Goal: Transaction & Acquisition: Purchase product/service

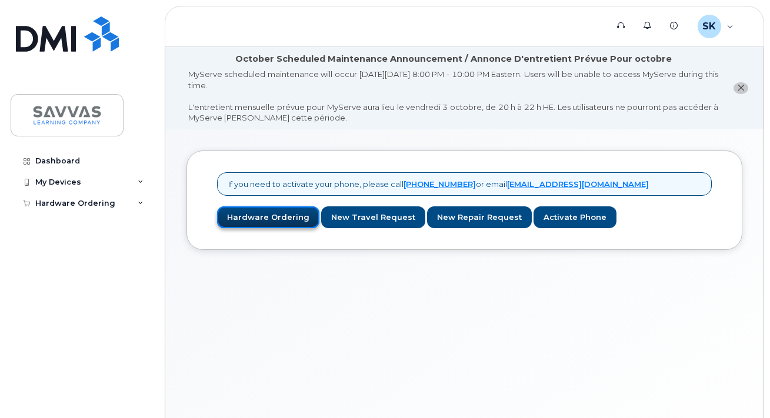
click at [285, 217] on link "Hardware Ordering" at bounding box center [268, 218] width 102 height 22
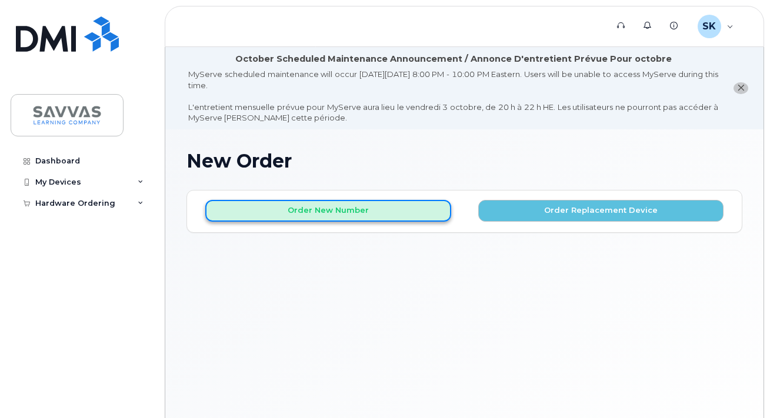
click at [333, 214] on button "Order New Number" at bounding box center [328, 211] width 246 height 22
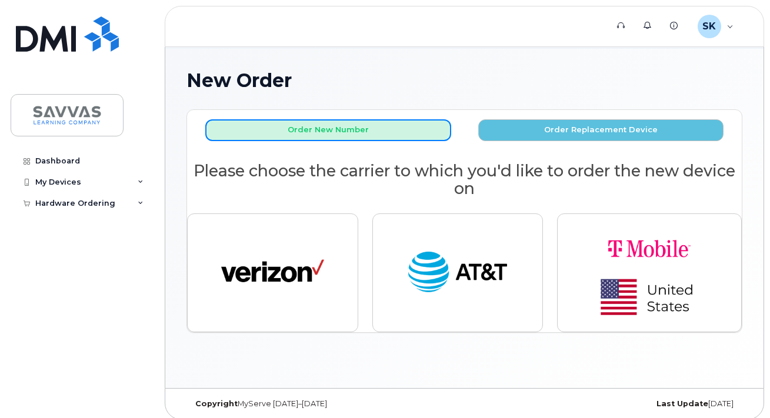
scroll to position [88, 0]
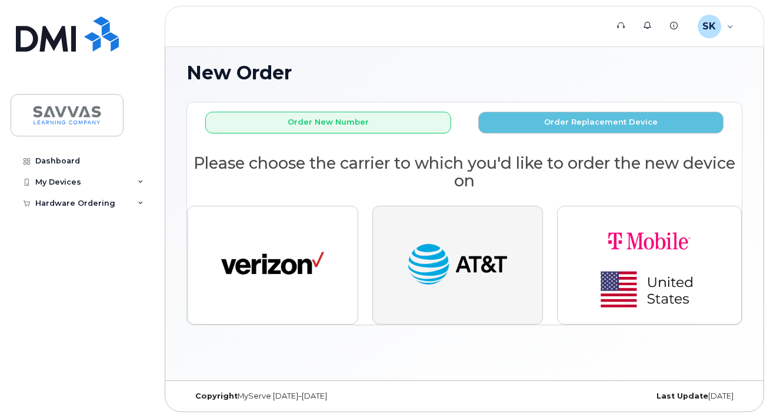
click at [451, 259] on img "button" at bounding box center [457, 265] width 103 height 53
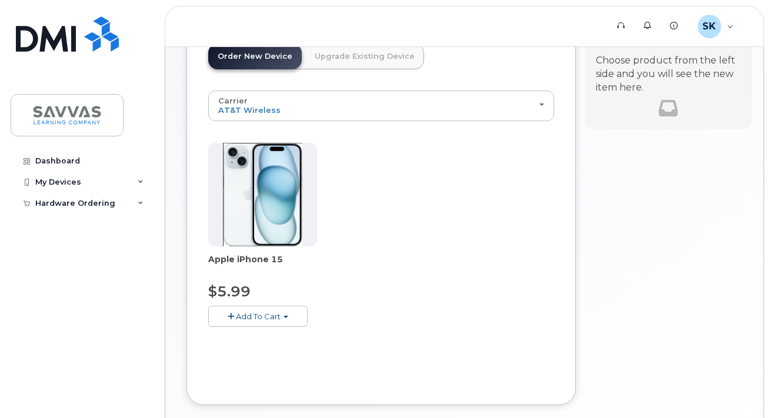
scroll to position [198, 0]
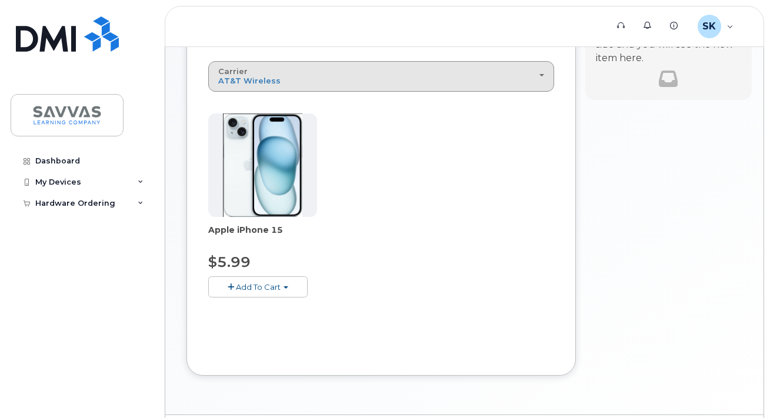
click at [251, 67] on div "Carrier Verizon Wireless AT&T Wireless T-Mobile" at bounding box center [381, 76] width 326 height 18
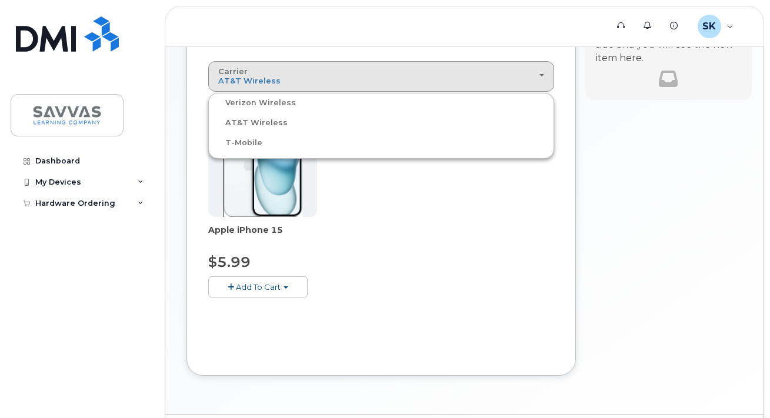
click at [262, 104] on label "Verizon Wireless" at bounding box center [253, 103] width 85 height 14
click at [0, 0] on input "Verizon Wireless" at bounding box center [0, 0] width 0 height 0
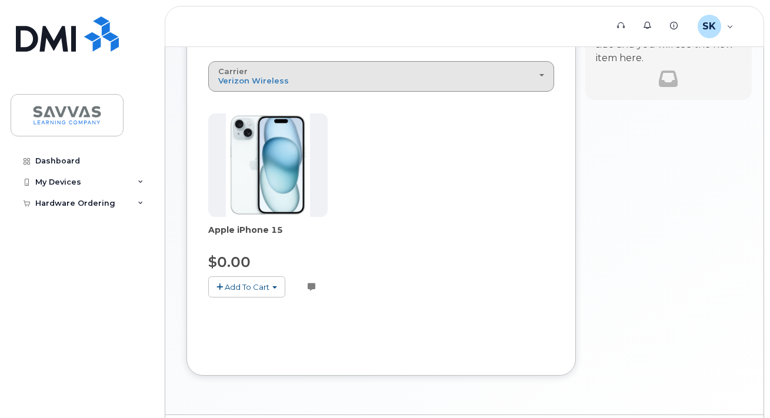
click at [284, 88] on button "Carrier Verizon Wireless AT&T Wireless T-Mobile" at bounding box center [381, 76] width 346 height 31
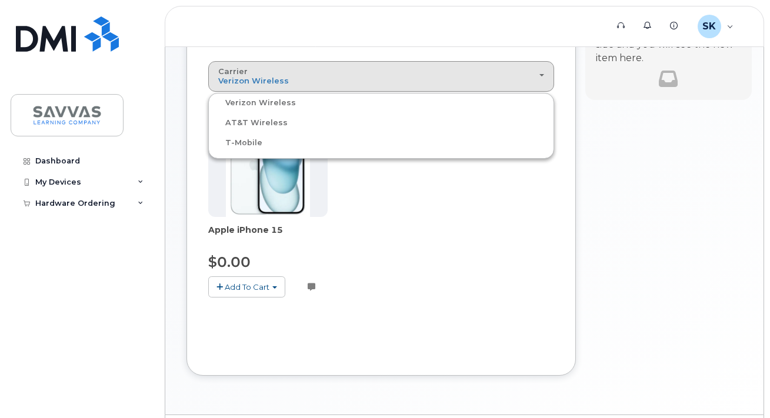
click at [268, 139] on div "T-Mobile" at bounding box center [381, 143] width 340 height 14
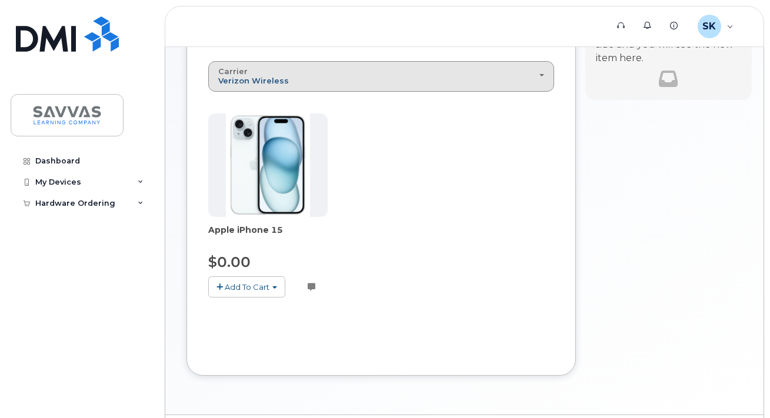
click at [265, 82] on span "Verizon Wireless" at bounding box center [253, 80] width 71 height 9
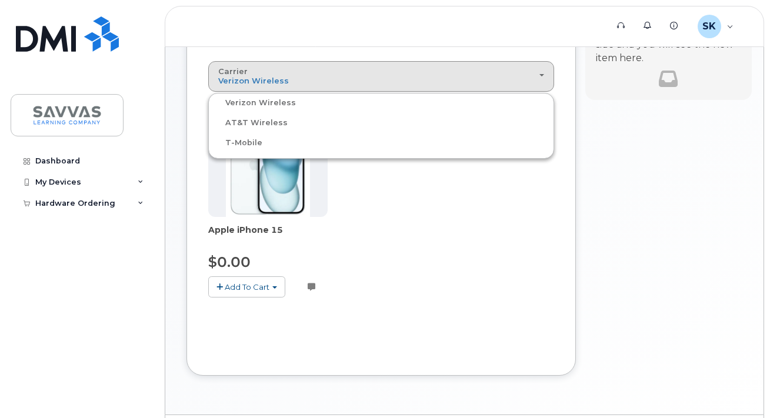
click at [254, 143] on label "T-Mobile" at bounding box center [236, 143] width 51 height 14
click at [0, 0] on input "T-Mobile" at bounding box center [0, 0] width 0 height 0
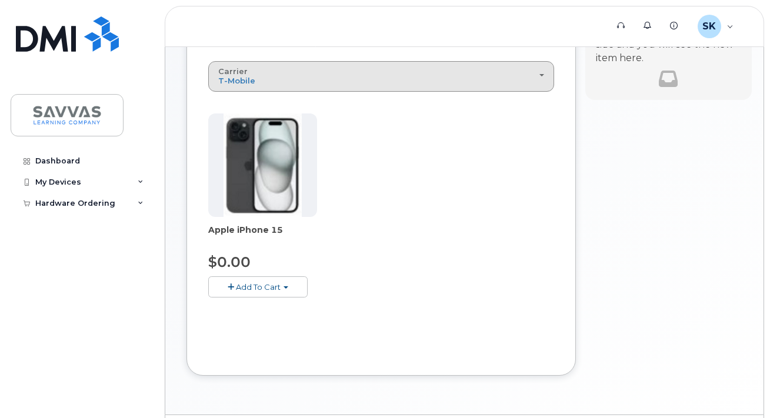
click at [262, 79] on div "Carrier Verizon Wireless AT&T Wireless T-Mobile" at bounding box center [381, 76] width 326 height 18
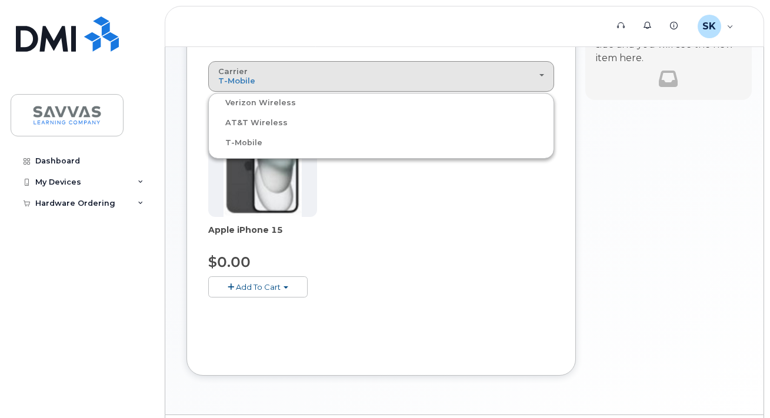
click at [285, 102] on label "Verizon Wireless" at bounding box center [253, 103] width 85 height 14
click at [0, 0] on input "Verizon Wireless" at bounding box center [0, 0] width 0 height 0
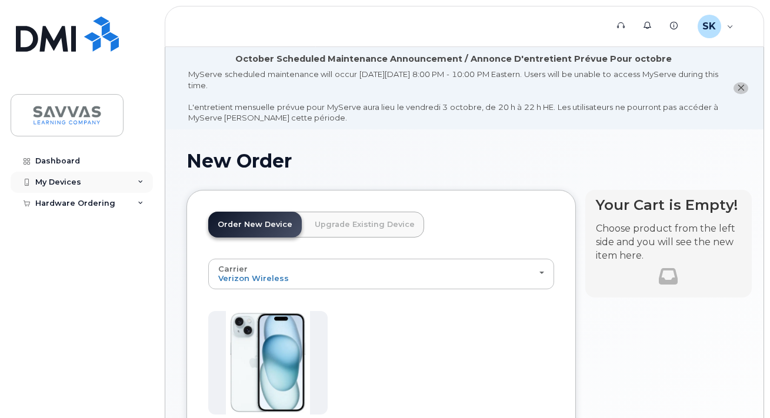
scroll to position [232, 0]
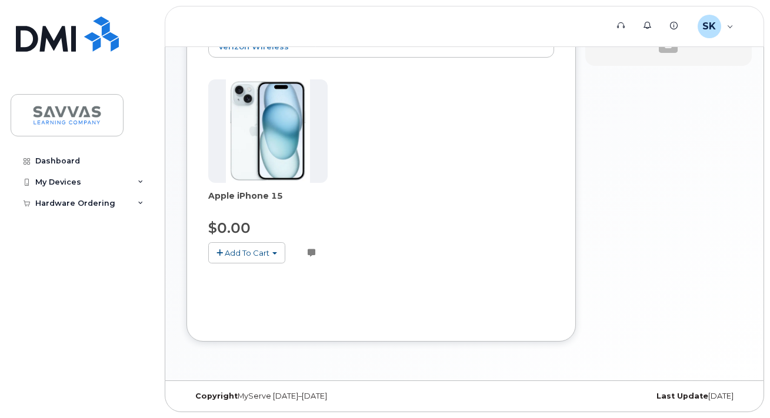
click at [253, 251] on span "Add To Cart" at bounding box center [247, 252] width 45 height 9
click at [252, 279] on link "$0.00 - 3 Year Activation (128GB)" at bounding box center [287, 275] width 152 height 15
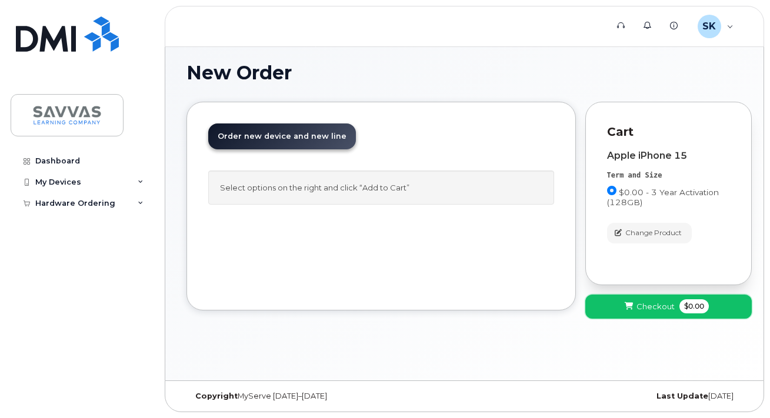
click at [675, 302] on button "Checkout $0.00" at bounding box center [668, 307] width 167 height 24
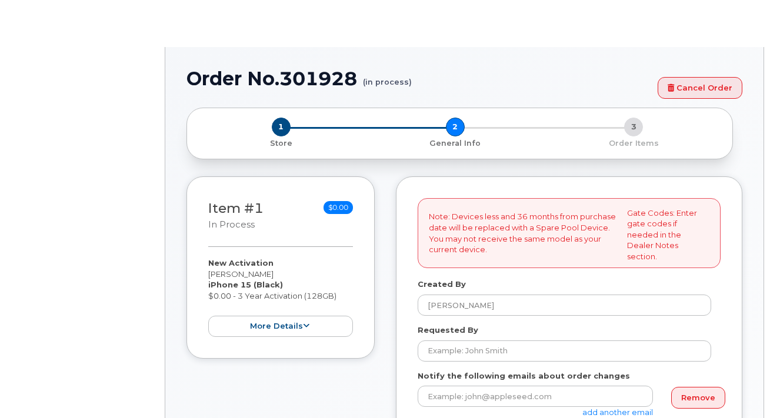
select select
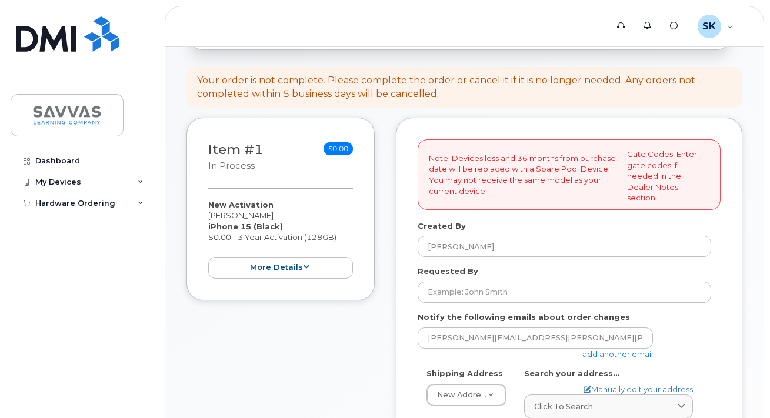
scroll to position [196, 0]
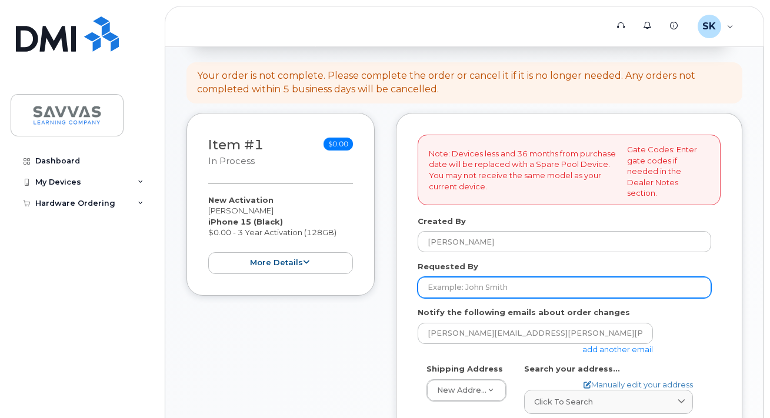
click at [450, 277] on input "Requested By" at bounding box center [565, 287] width 294 height 21
click at [470, 277] on input "Requested By" at bounding box center [565, 287] width 294 height 21
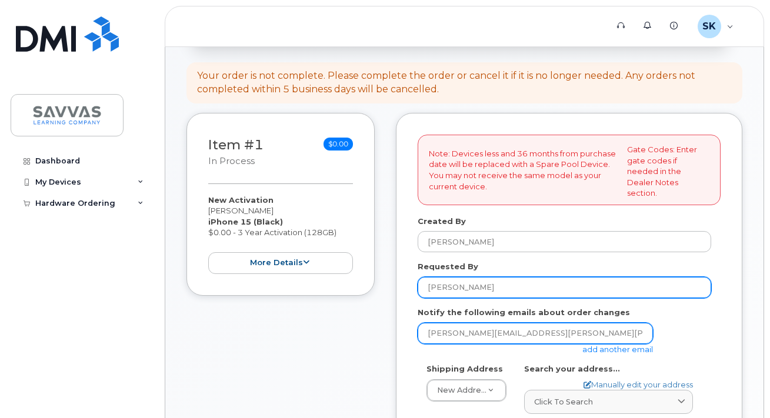
type input "[PERSON_NAME]"
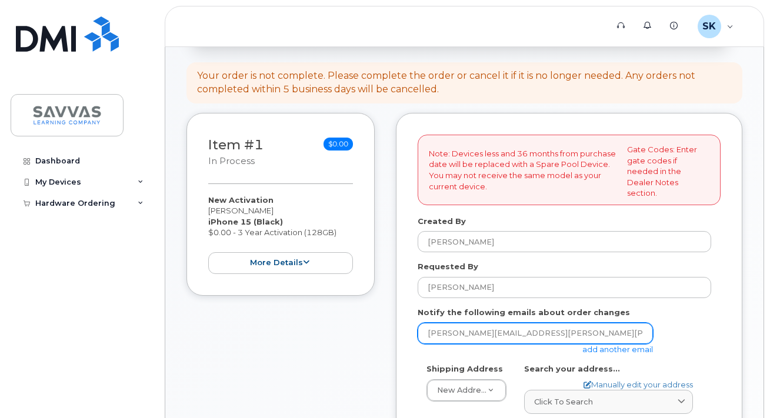
click at [471, 323] on input "sara.kinney@savvas.com" at bounding box center [535, 333] width 235 height 21
type input "sara.kinney@savvas.com"
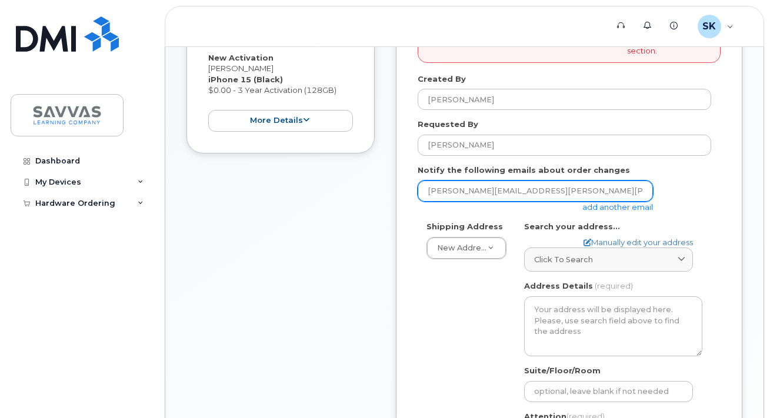
scroll to position [341, 0]
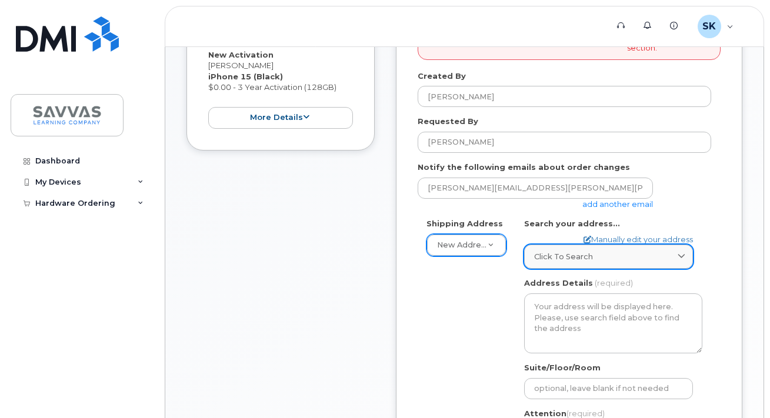
click at [583, 251] on span "Click to search" at bounding box center [563, 256] width 59 height 11
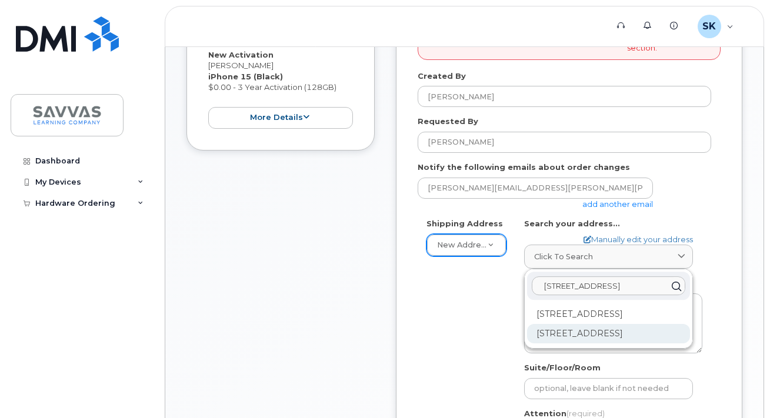
type input "2829 n rockwell apt"
click at [595, 343] on div "2829 N Rockwell St Apt 1 Chicago IL 60618-4667" at bounding box center [608, 333] width 163 height 19
select select
type textarea "2829 N Rockwell St Apt 1 CHICAGO IL 60618-4667 UNITED STATES"
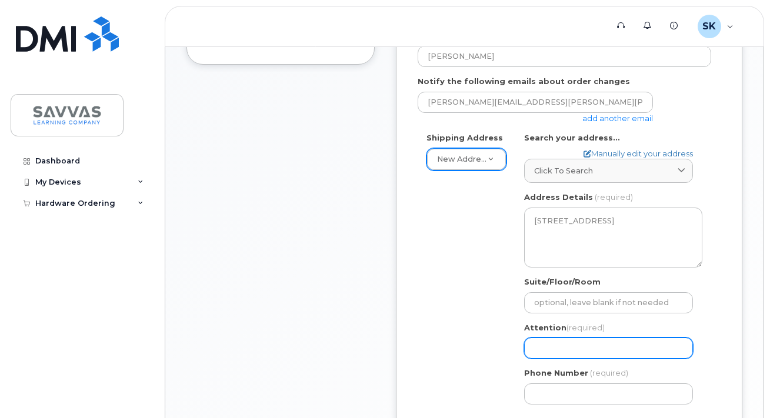
scroll to position [428, 0]
click at [588, 337] on input "Attention (required)" at bounding box center [608, 347] width 169 height 21
select select
type input "S"
select select
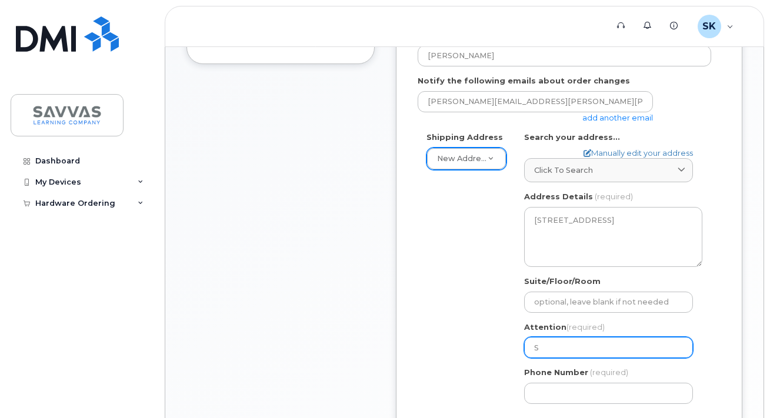
type input "Sa"
select select
type input "Saa"
select select
type input "Sa"
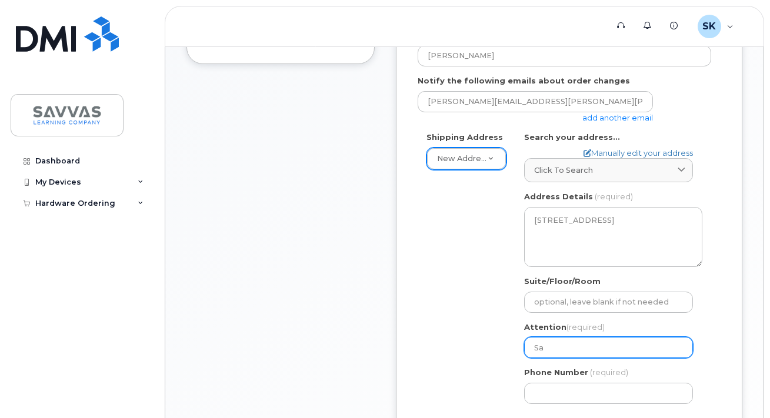
select select
type input "Sar"
select select
type input "Sara"
select select
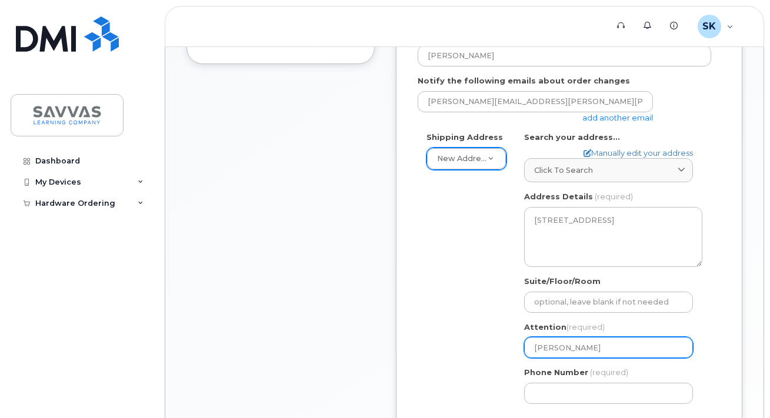
type input "Sara K"
select select
type input "Sara Ki"
select select
type input "Sara Kin"
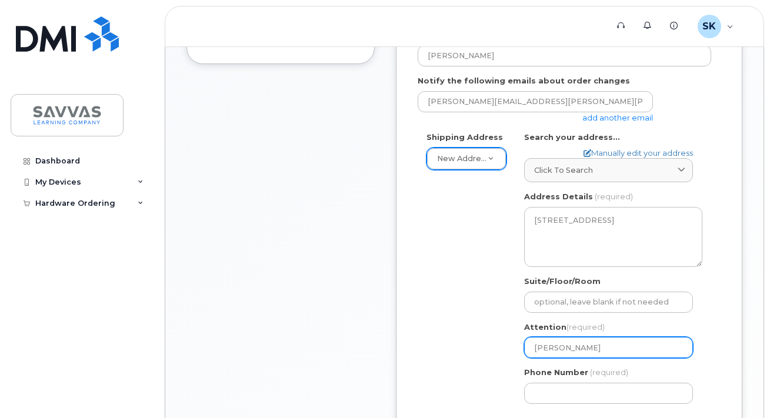
select select
type input "Sara Kinn"
select select
type input "Sara Kinne"
select select
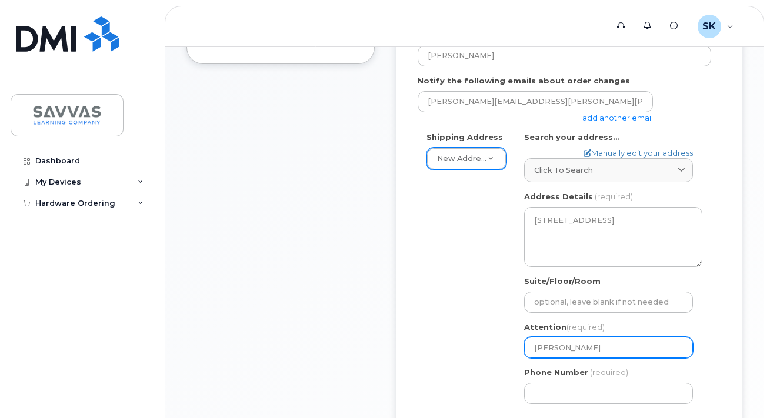
type input "[PERSON_NAME]"
type input "630"
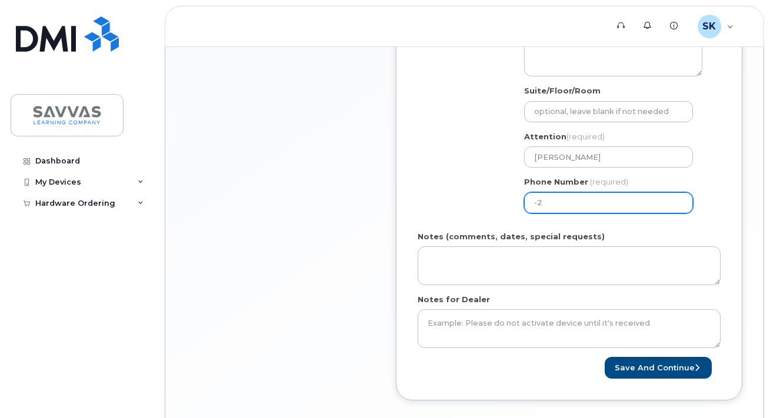
scroll to position [621, 0]
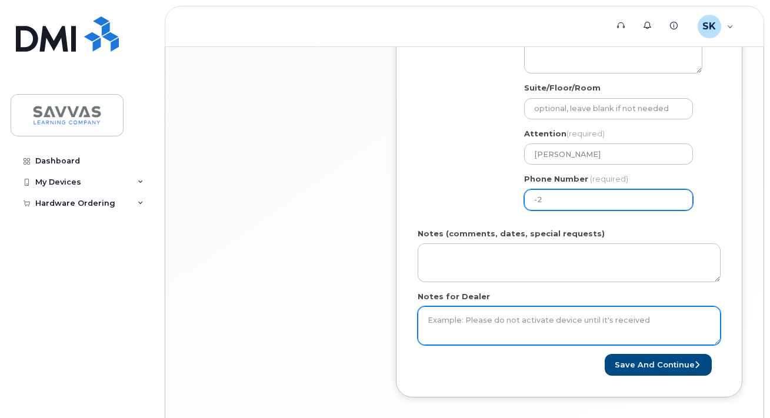
type input "-2"
click at [535, 320] on textarea "Notes for Dealer" at bounding box center [569, 326] width 303 height 39
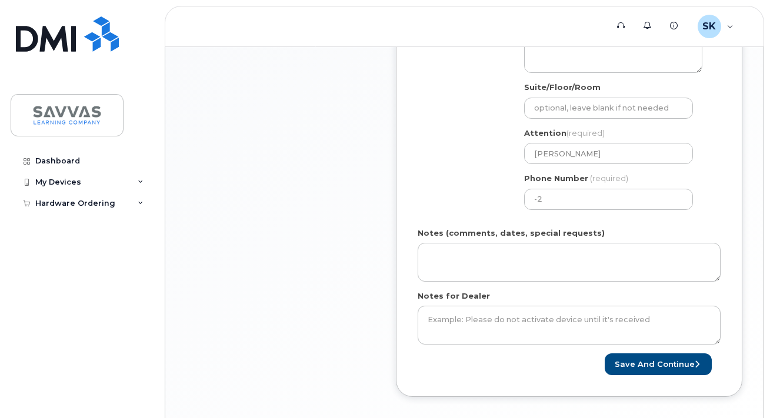
scroll to position [666, 0]
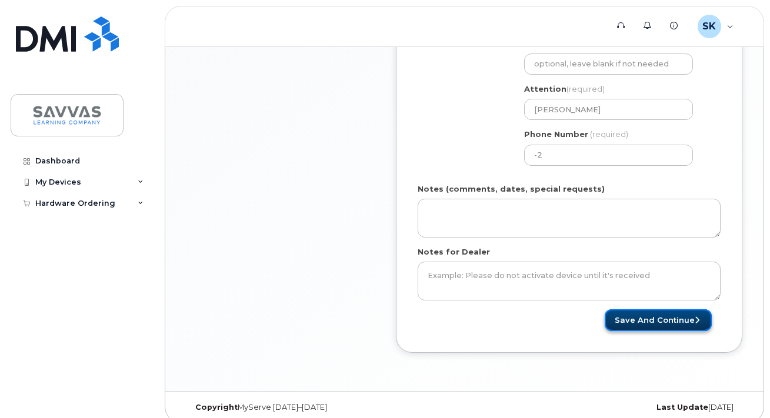
click at [646, 311] on button "Save and Continue" at bounding box center [658, 321] width 107 height 22
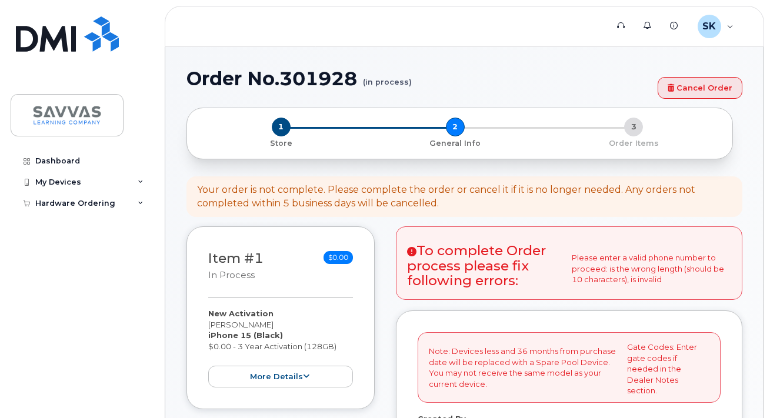
select select
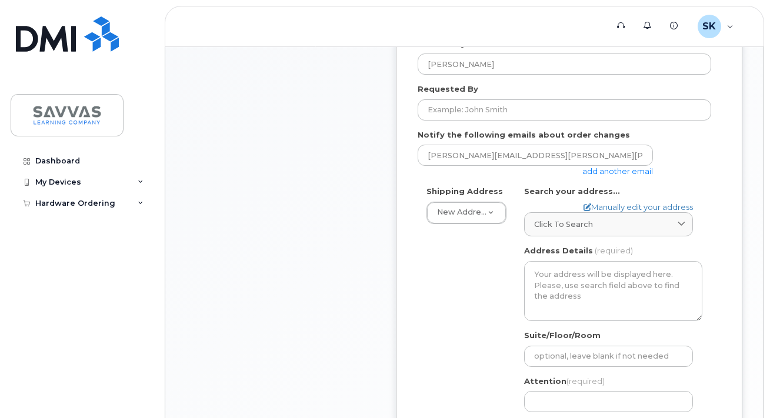
scroll to position [482, 0]
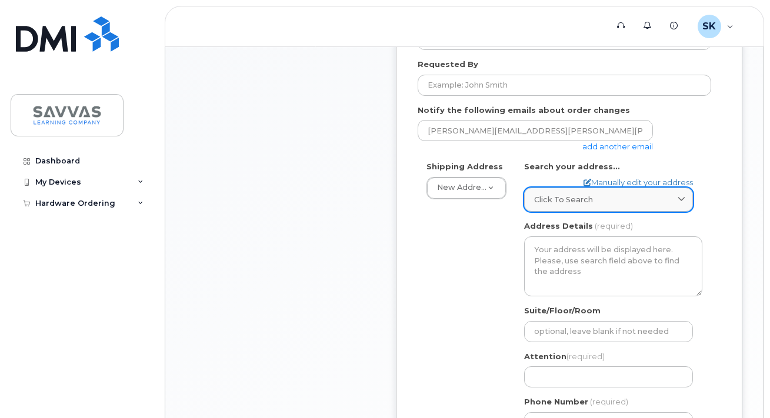
click at [553, 194] on span "Click to search" at bounding box center [563, 199] width 59 height 11
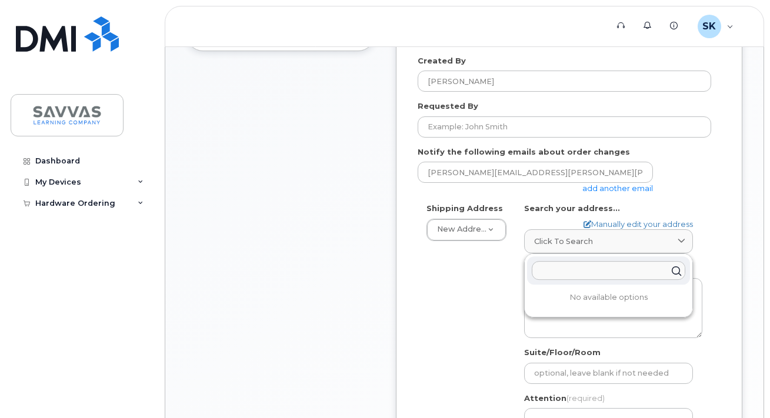
scroll to position [412, 0]
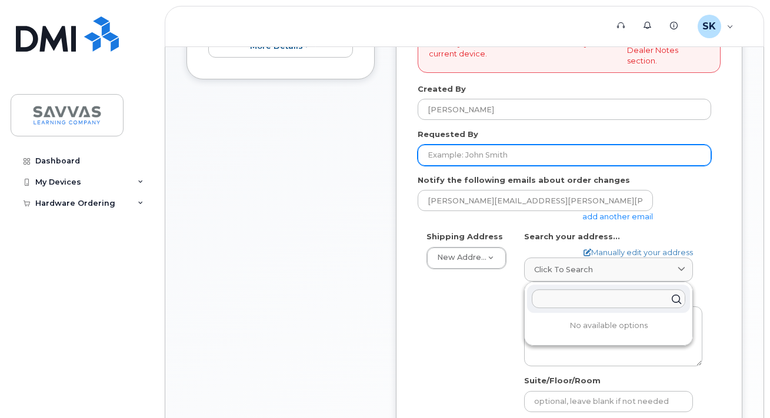
click at [475, 145] on input "Requested By" at bounding box center [565, 155] width 294 height 21
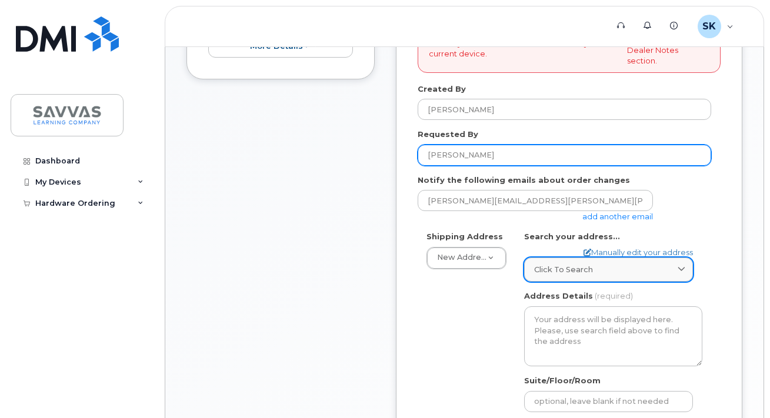
type input "[PERSON_NAME]"
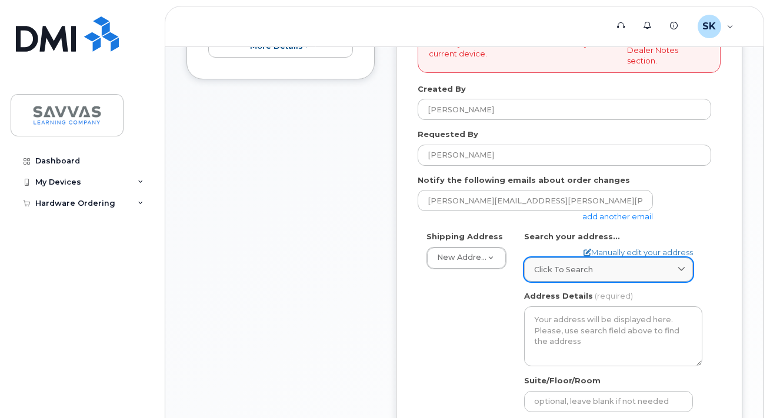
click at [603, 264] on div "Click to search" at bounding box center [608, 269] width 149 height 11
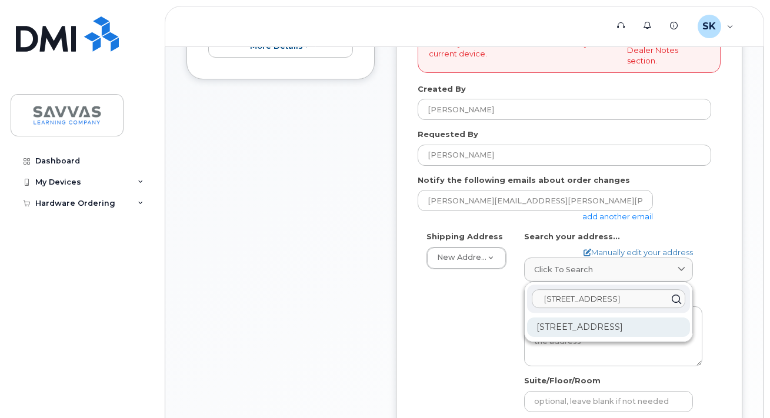
type input "2829 n rockwell apt 1"
click at [597, 325] on div "2829 N Rockwell St Apt 1 Chicago IL 60618-4667" at bounding box center [608, 327] width 163 height 19
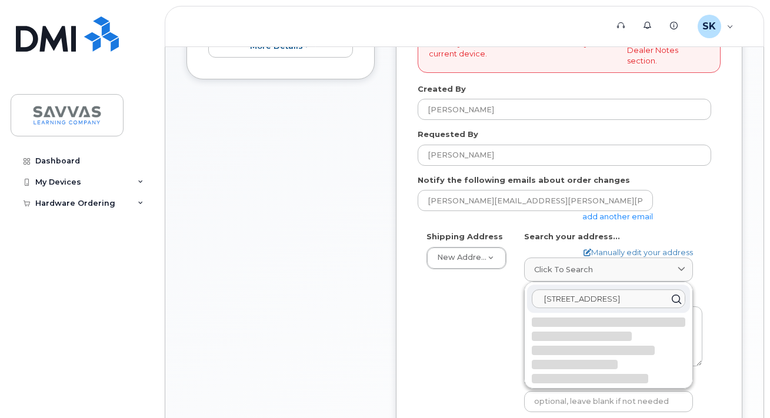
select select
type textarea "2829 N Rockwell St Apt 1 CHICAGO IL 60618-4667 UNITED STATES"
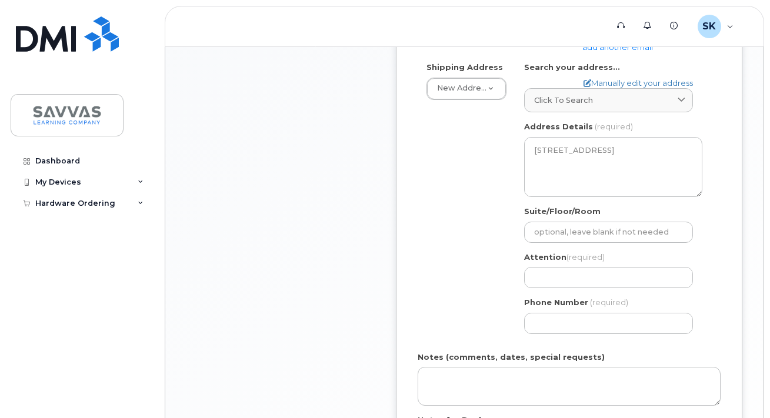
scroll to position [659, 0]
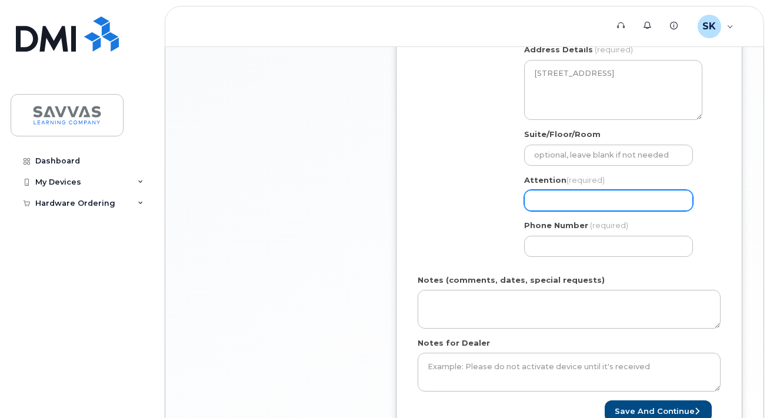
click at [570, 192] on input "Attention (required)" at bounding box center [608, 200] width 169 height 21
select select
type input "S"
select select
type input "Sa"
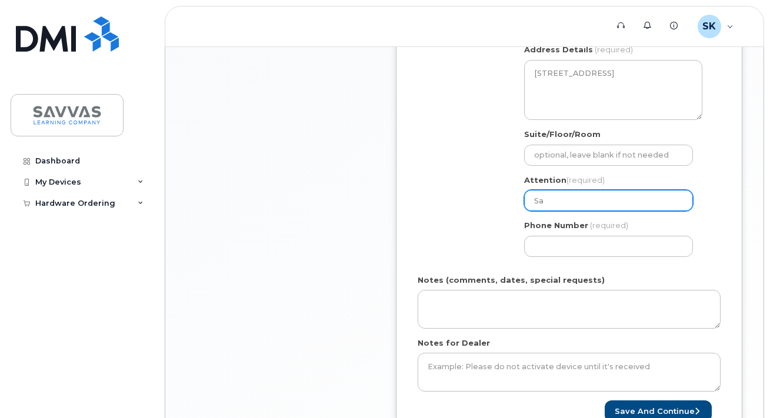
select select
type input "Sar"
select select
type input "Sara"
select select
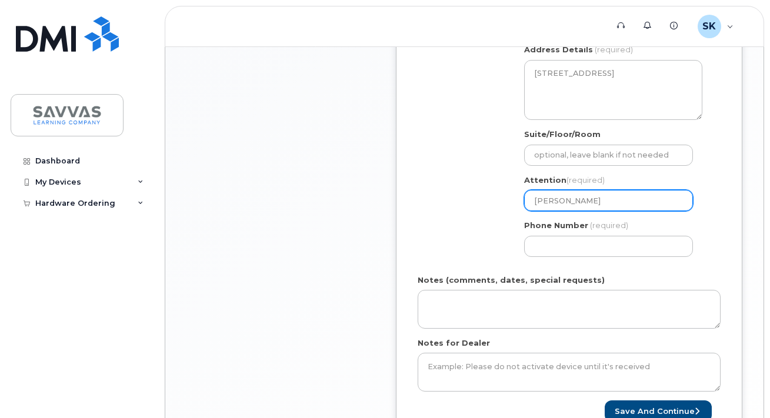
type input "Sara K"
select select
type input "Sara Ki"
select select
type input "Sara Kin"
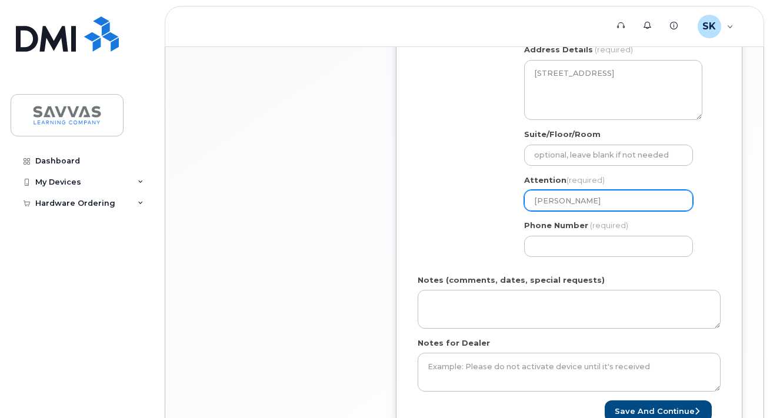
select select
type input "Sara Kinn"
select select
type input "Sara Kinne"
select select
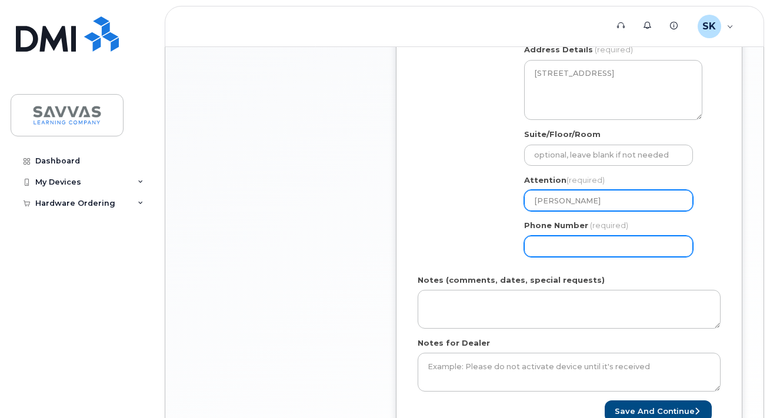
type input "[PERSON_NAME]"
click at [564, 236] on input "Phone Number" at bounding box center [608, 246] width 169 height 21
type input "1"
type input "630201146"
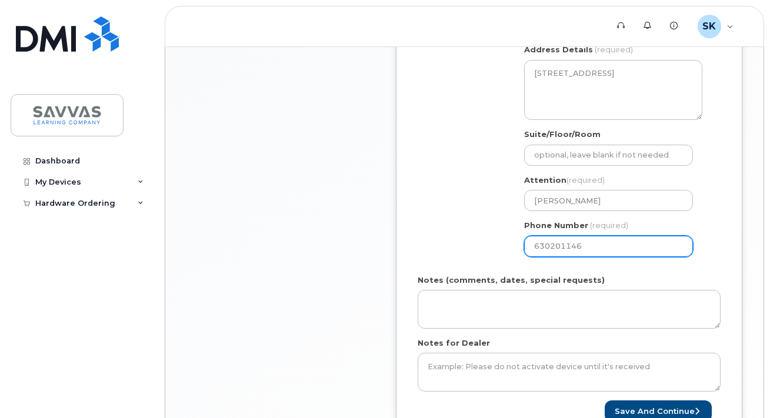
select select
type input "6302011460"
select select
type input "630201136"
select select
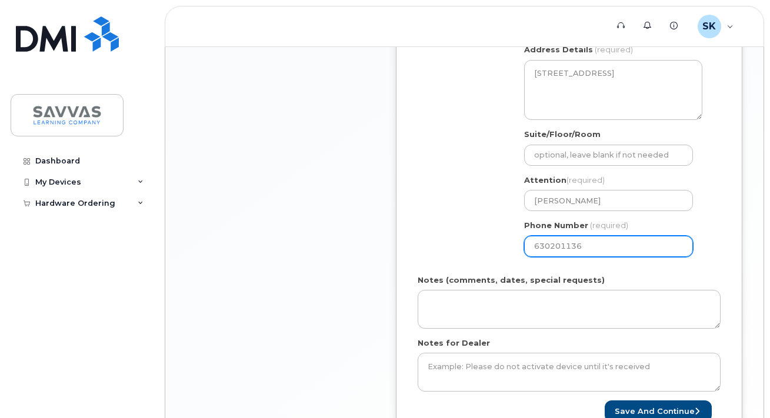
type input "6302011360"
select select
type input "6302011361"
select select
type input "6302011362"
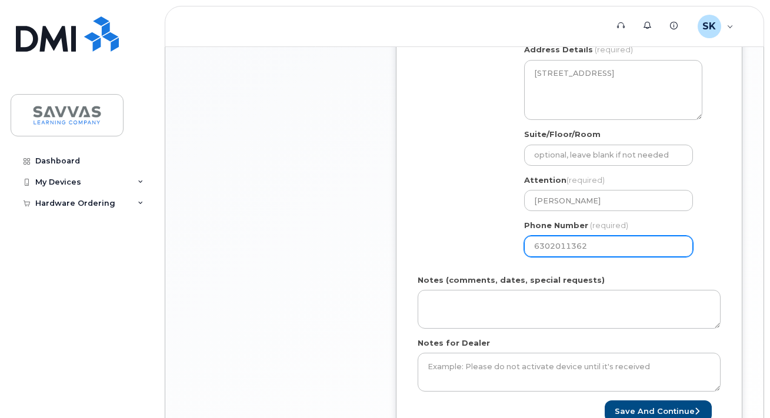
select select
type input "6302011363"
select select
type input "6302011364"
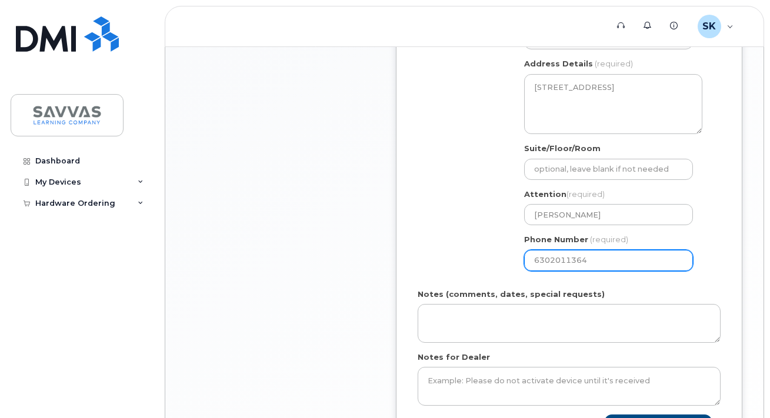
scroll to position [750, 0]
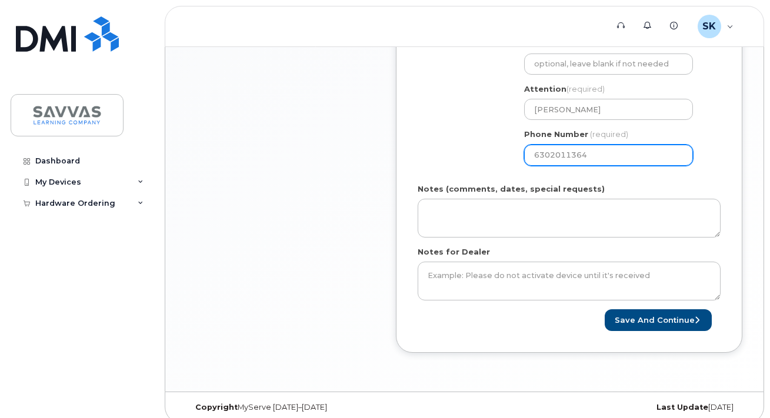
select select
type input "630201136"
select select
type input "6302011360"
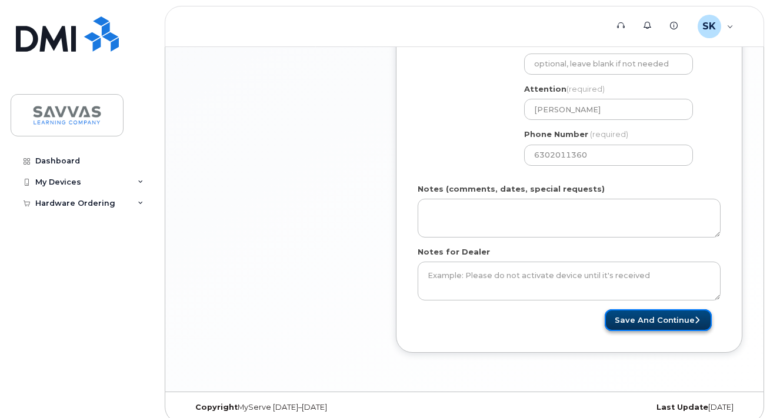
click at [662, 311] on button "Save and Continue" at bounding box center [658, 321] width 107 height 22
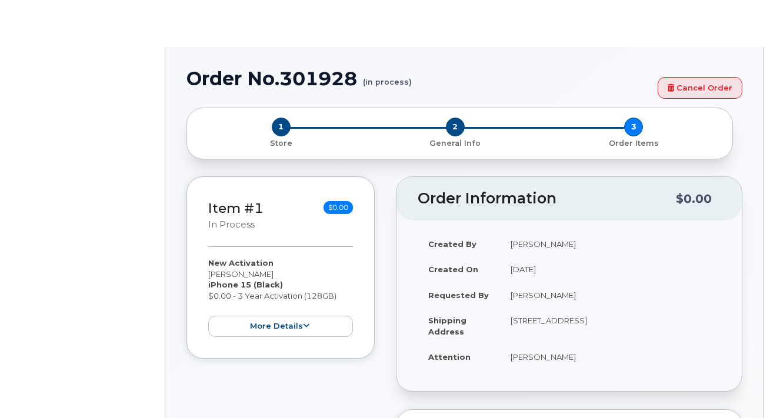
select select "1762881"
radio input "true"
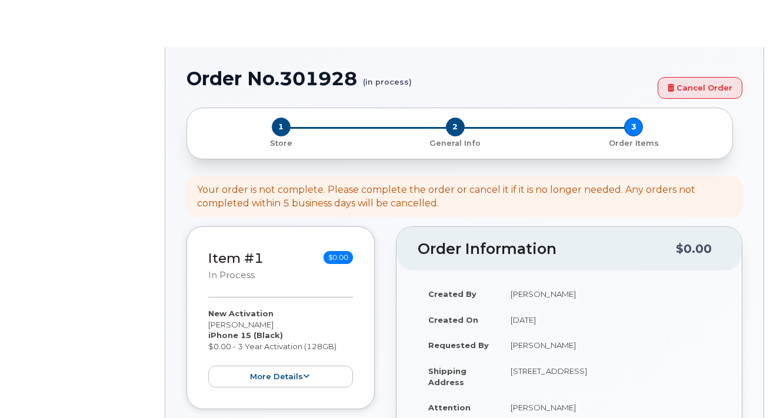
type input "2016492"
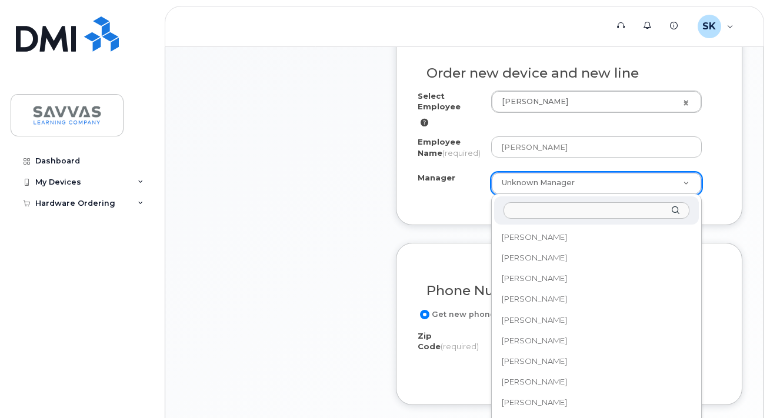
scroll to position [7485, 0]
click at [555, 205] on input "Manager" at bounding box center [597, 210] width 186 height 17
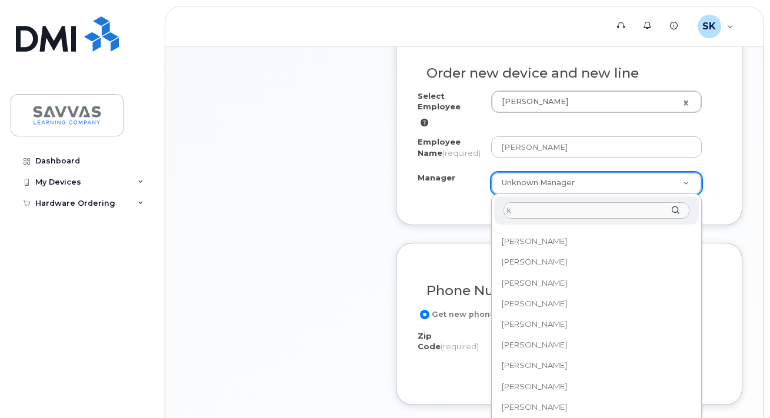
scroll to position [0, 0]
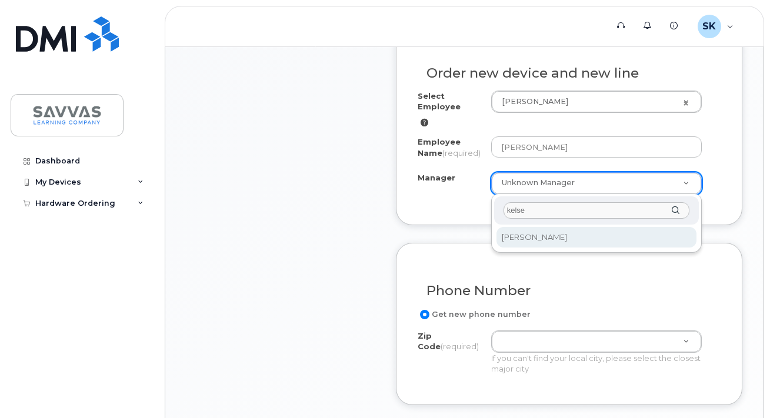
type input "kelse"
select select "2016371"
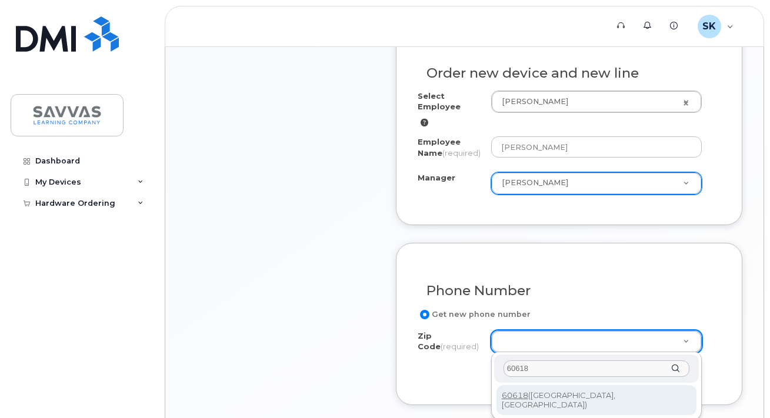
type input "60618"
type input "60618 (Chicago, IL)"
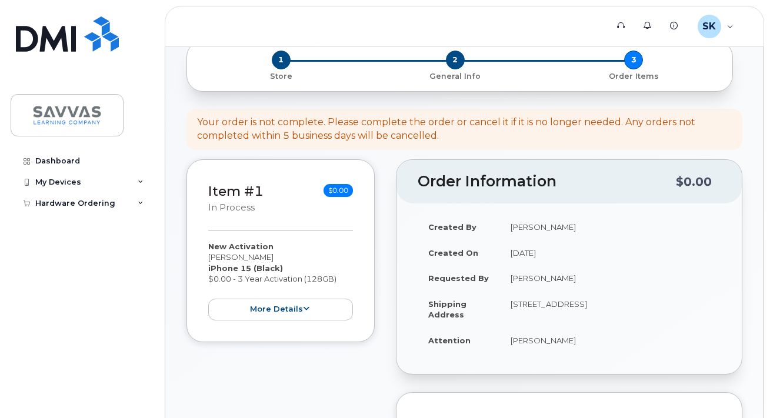
scroll to position [896, 0]
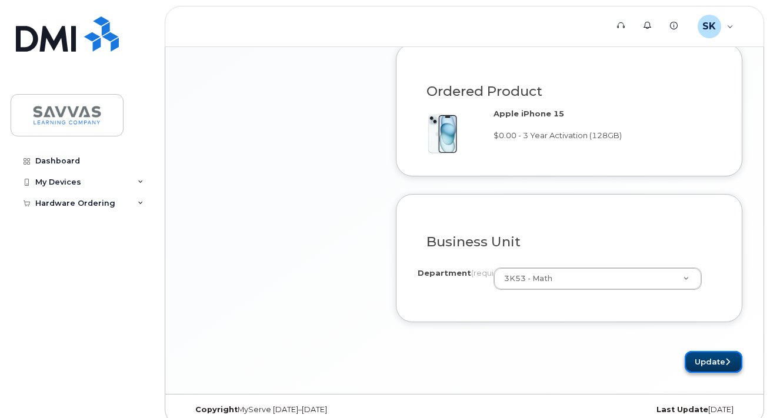
click at [704, 361] on button "Update" at bounding box center [714, 362] width 58 height 22
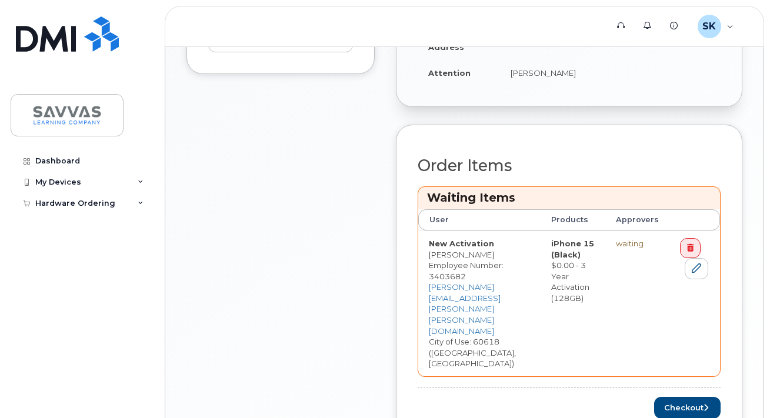
scroll to position [512, 0]
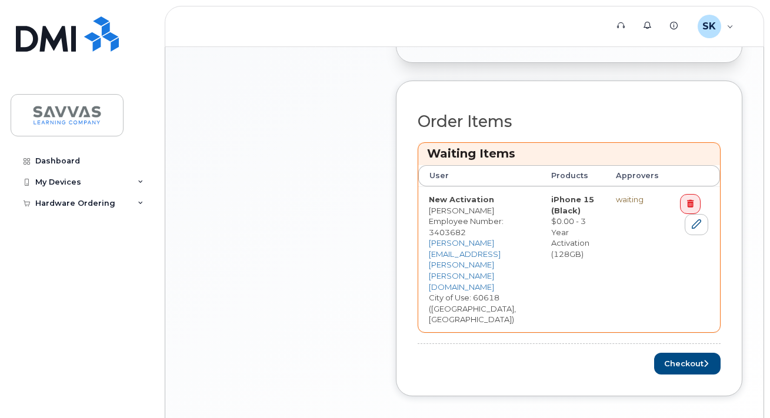
click at [627, 199] on div "waiting" at bounding box center [637, 199] width 43 height 11
click at [630, 209] on td "waiting" at bounding box center [637, 260] width 64 height 146
click at [700, 353] on button "Checkout" at bounding box center [687, 364] width 66 height 22
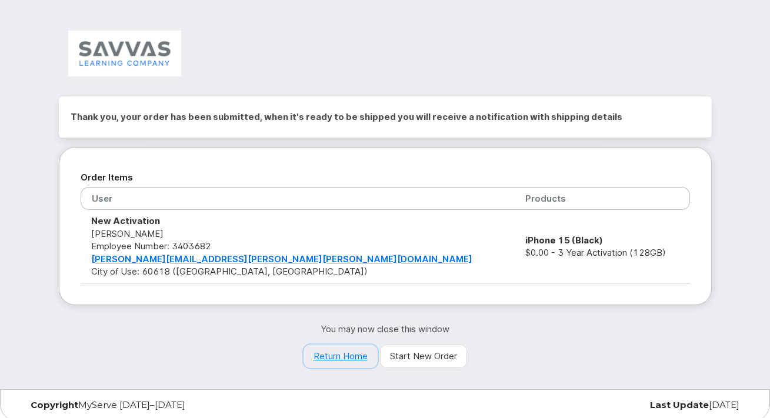
click at [344, 358] on link "Return Home" at bounding box center [341, 357] width 74 height 24
